Goal: Navigation & Orientation: Find specific page/section

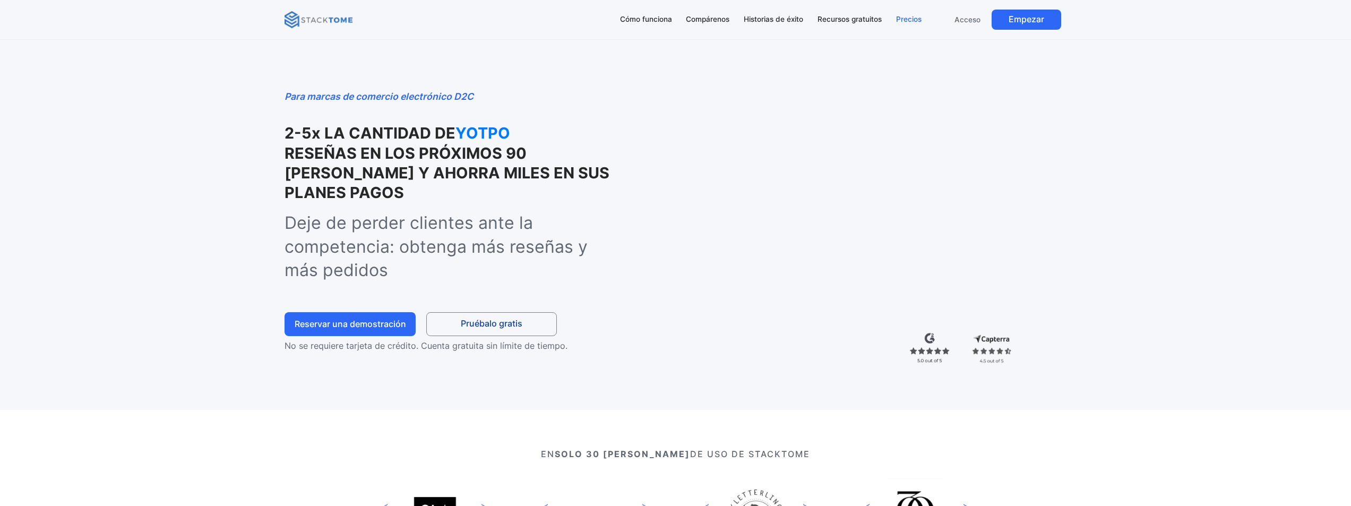
click at [913, 17] on font "Precios" at bounding box center [908, 19] width 25 height 8
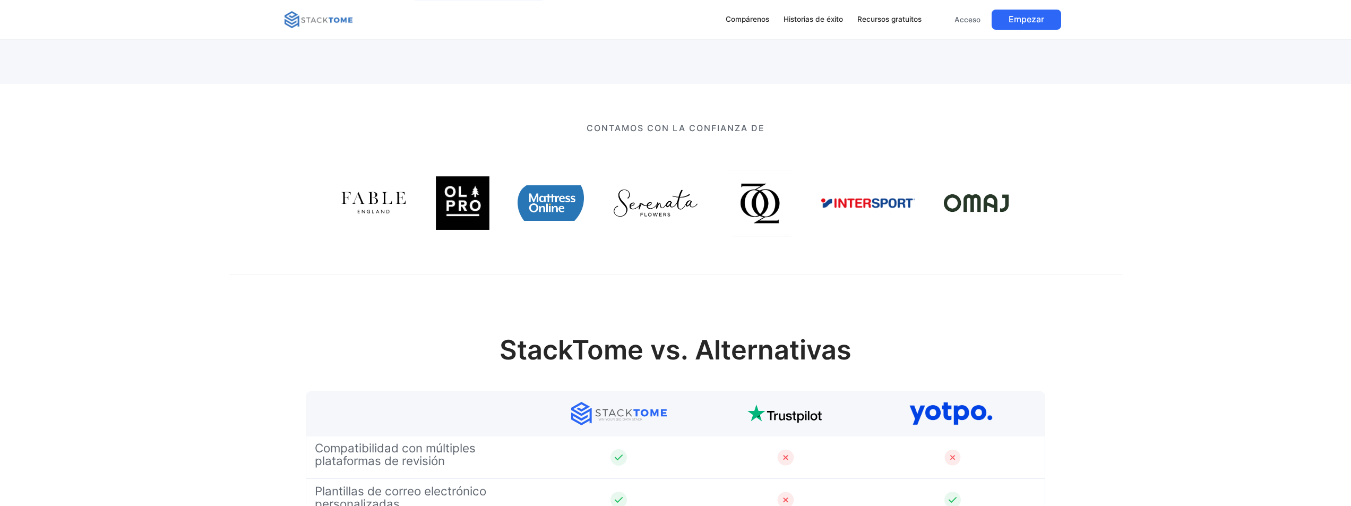
scroll to position [743, 0]
